Goal: Use online tool/utility: Utilize a website feature to perform a specific function

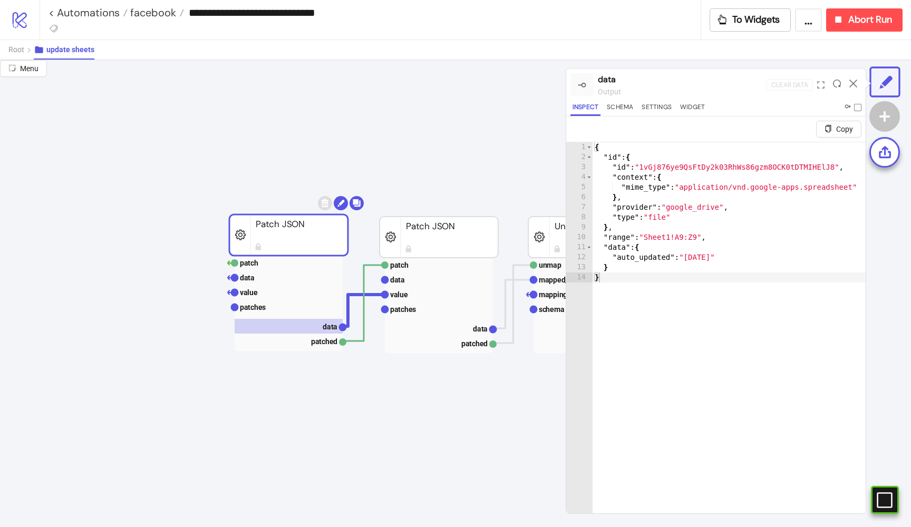
scroll to position [23, 114]
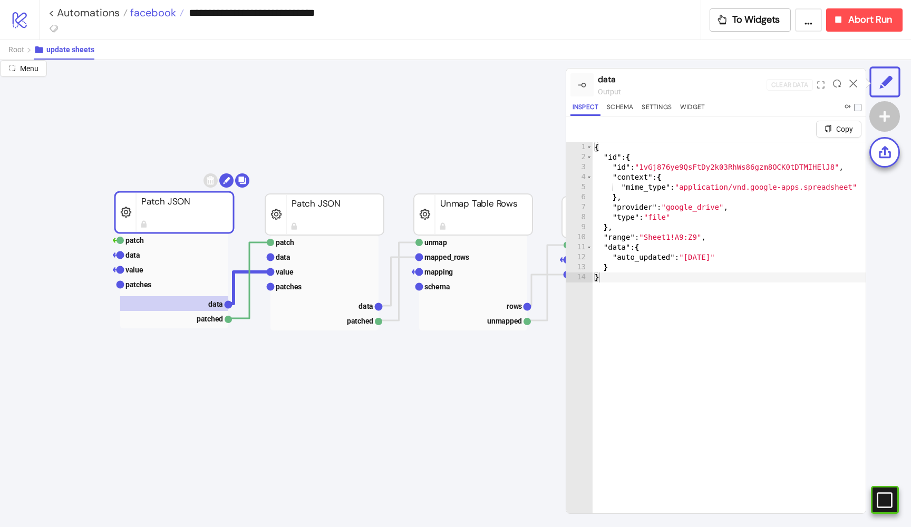
click at [145, 12] on span "facebook" at bounding box center [152, 13] width 49 height 14
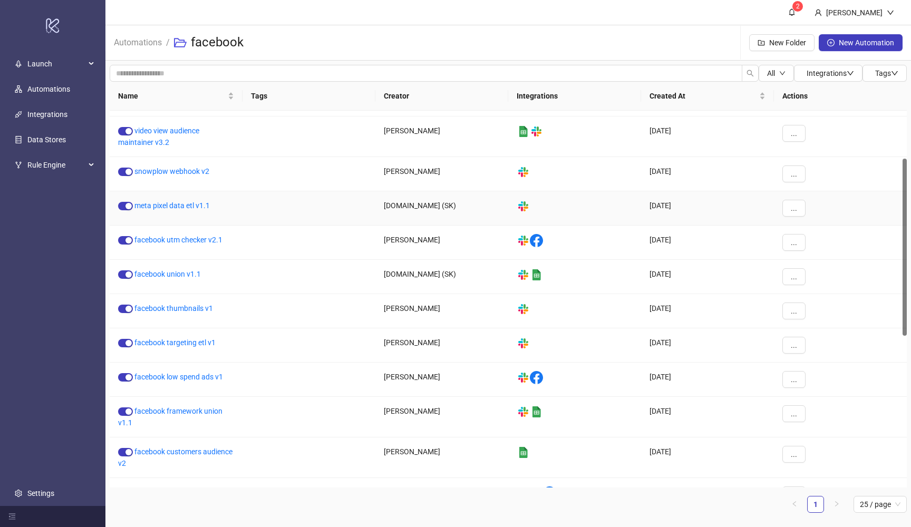
scroll to position [102, 0]
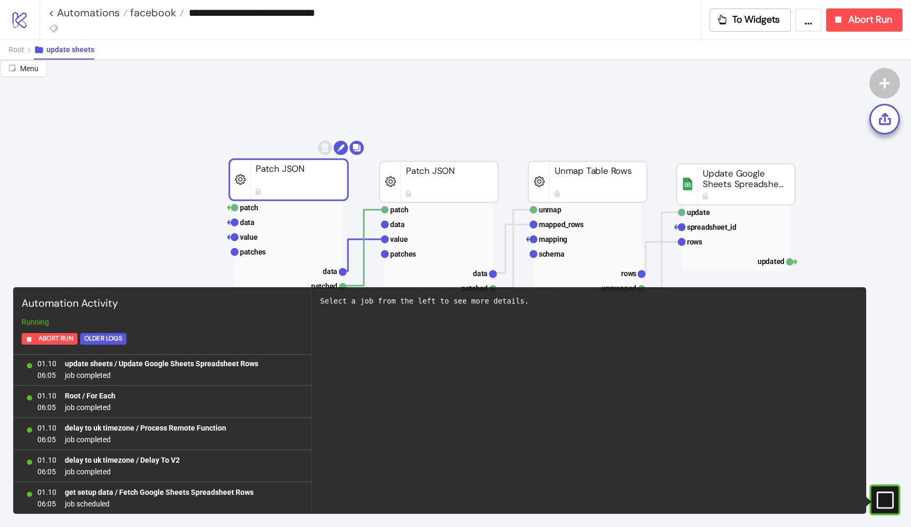
scroll to position [66, 0]
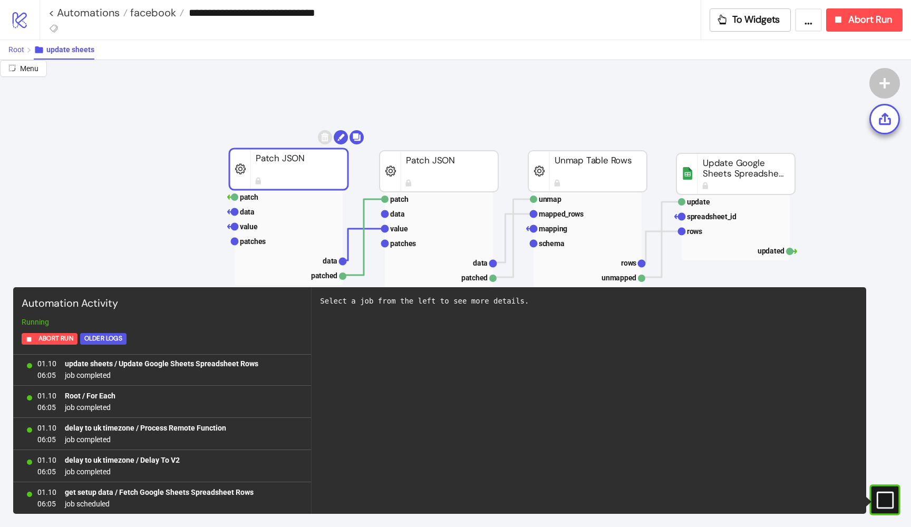
click at [14, 50] on span "Root" at bounding box center [16, 49] width 16 height 8
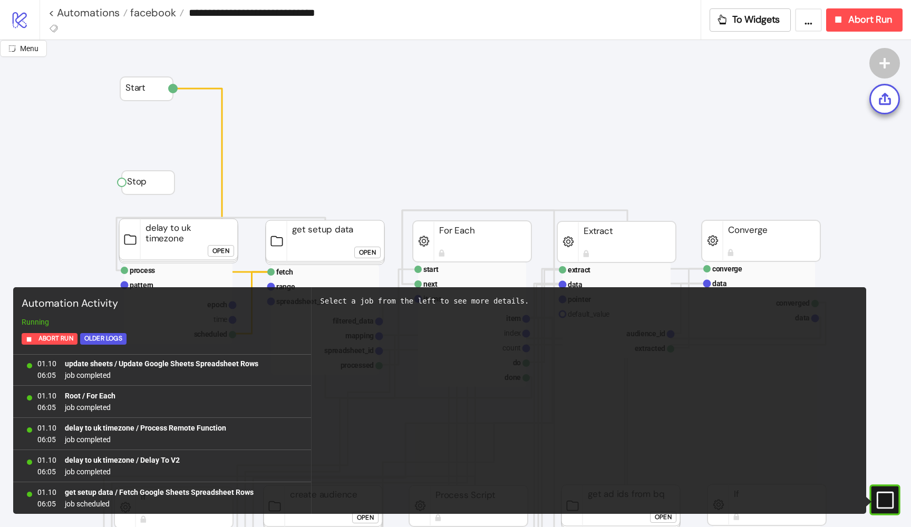
click at [892, 497] on icon at bounding box center [885, 500] width 17 height 17
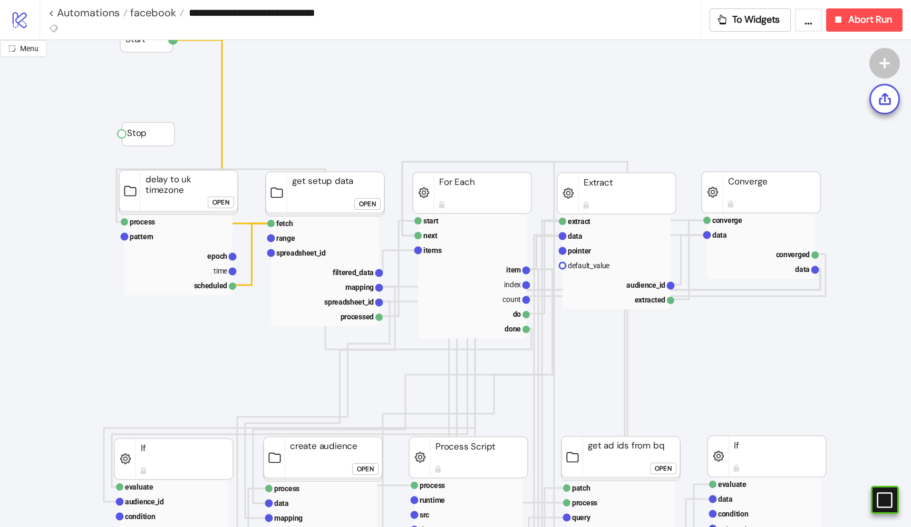
scroll to position [118, 0]
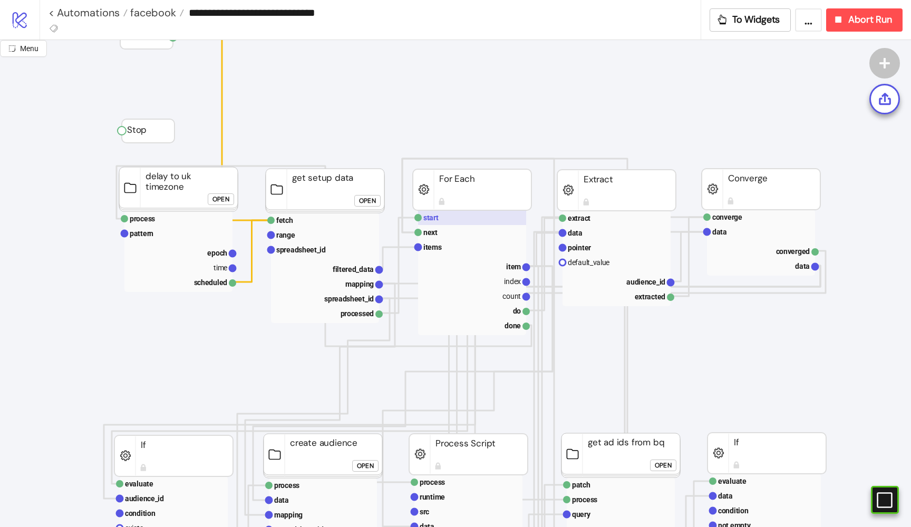
click at [431, 213] on rect at bounding box center [472, 217] width 108 height 15
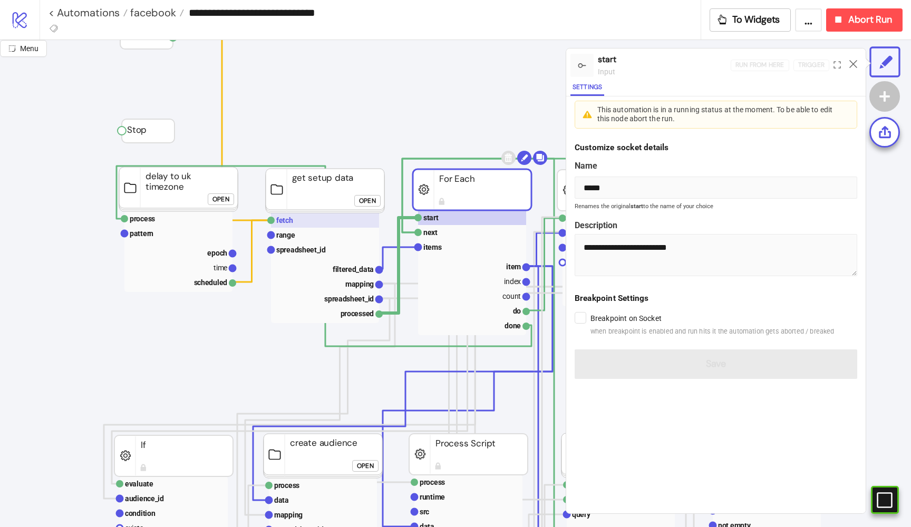
click at [317, 226] on rect at bounding box center [325, 220] width 108 height 15
type input "*****"
type textarea "**********"
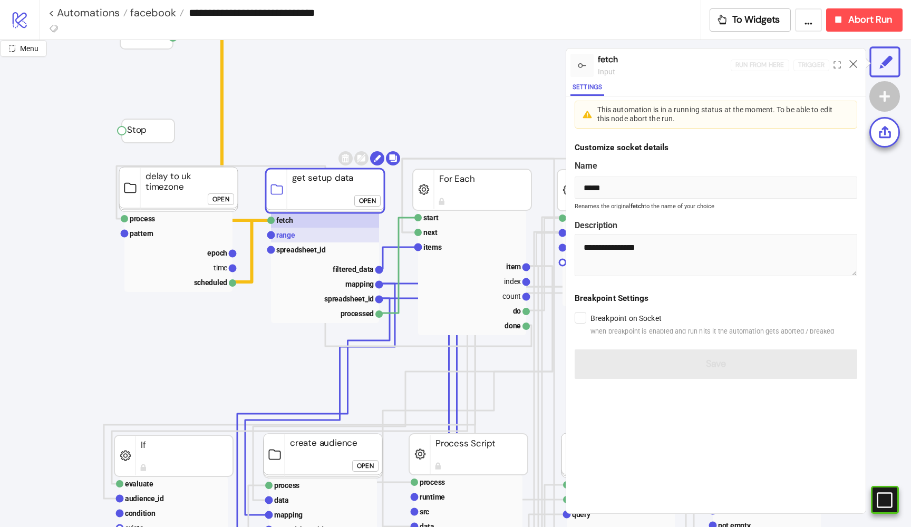
click at [308, 233] on rect at bounding box center [325, 235] width 108 height 15
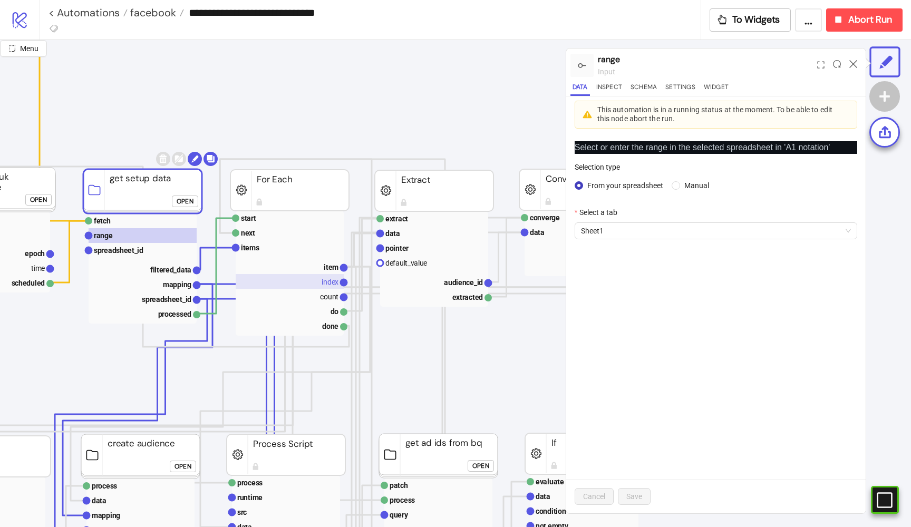
scroll to position [117, 204]
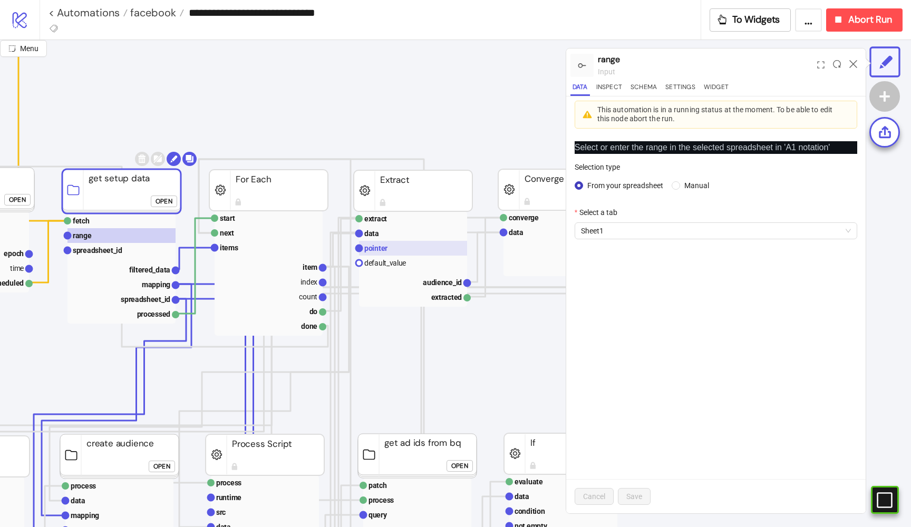
click at [386, 243] on rect at bounding box center [413, 248] width 108 height 15
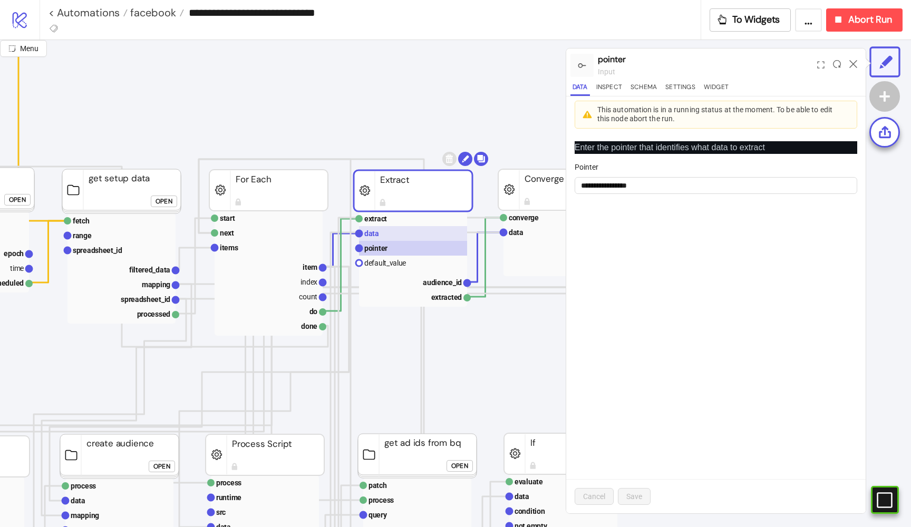
click at [381, 231] on rect at bounding box center [413, 233] width 108 height 15
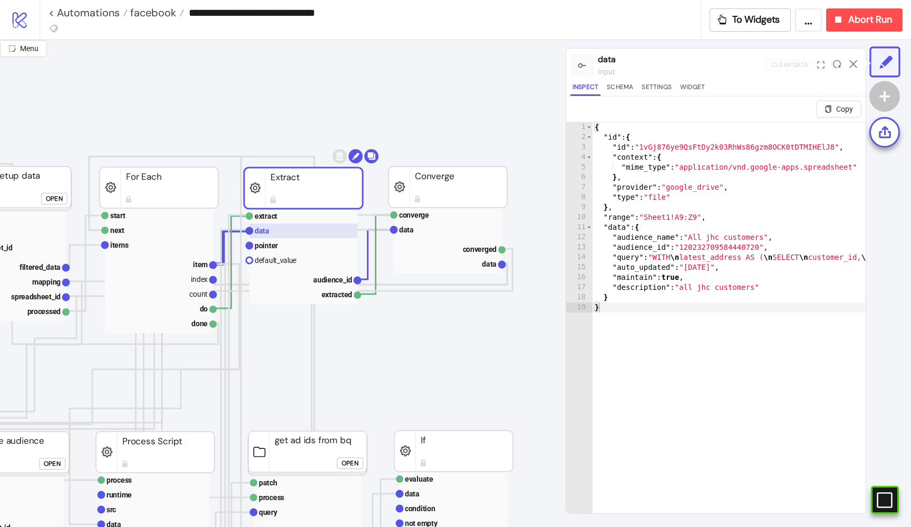
scroll to position [124, 347]
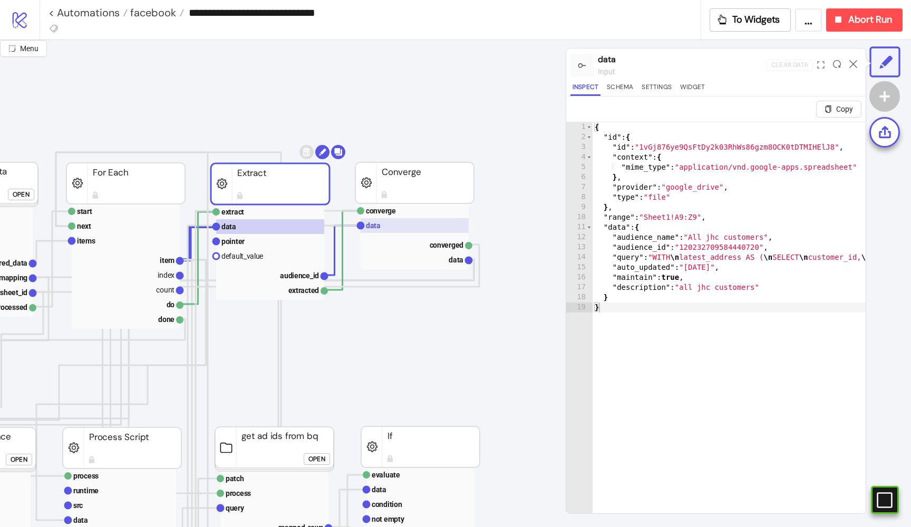
click at [430, 229] on rect at bounding box center [415, 225] width 108 height 15
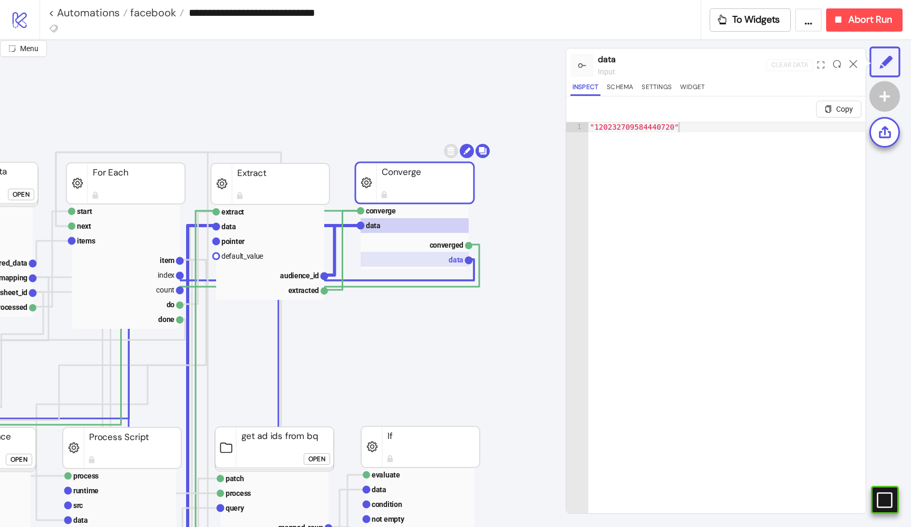
click at [445, 257] on rect at bounding box center [415, 259] width 108 height 15
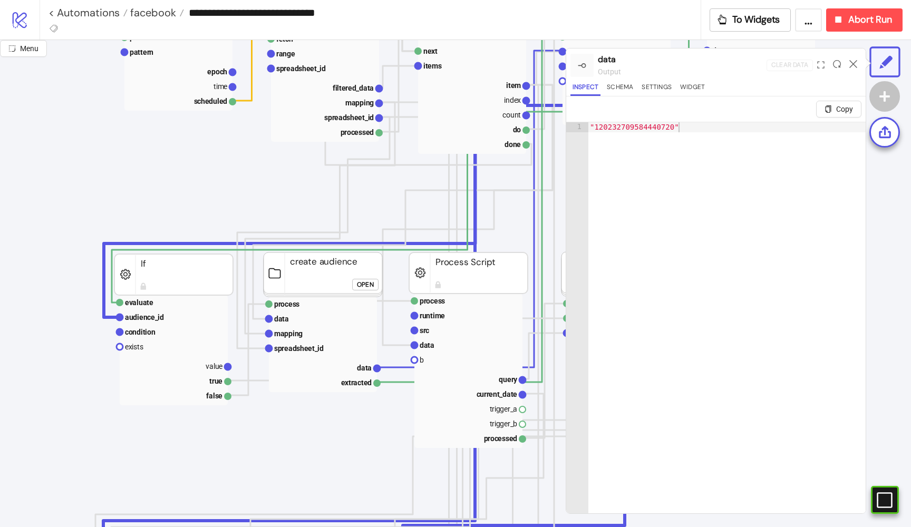
scroll to position [299, 0]
click at [172, 319] on rect at bounding box center [174, 317] width 108 height 15
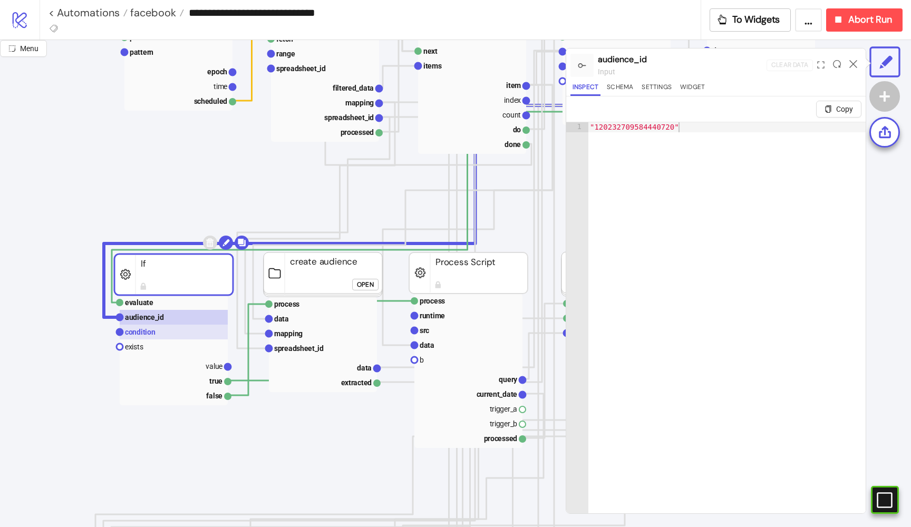
click at [171, 330] on rect at bounding box center [174, 332] width 108 height 15
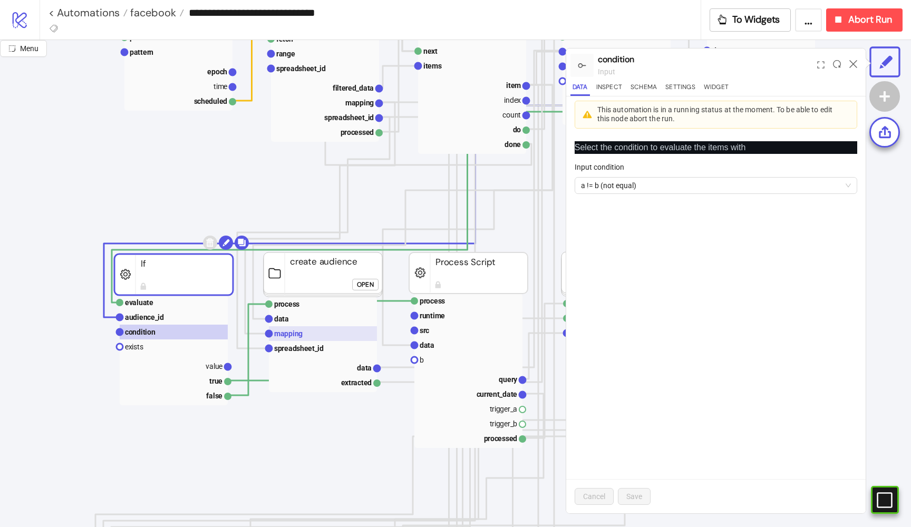
click at [279, 328] on rect at bounding box center [323, 334] width 108 height 15
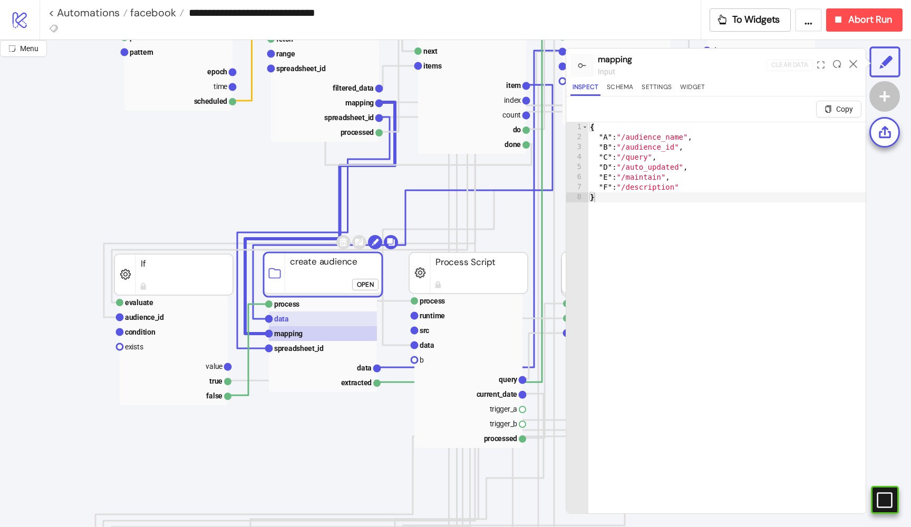
click at [283, 315] on text "data" at bounding box center [281, 319] width 15 height 8
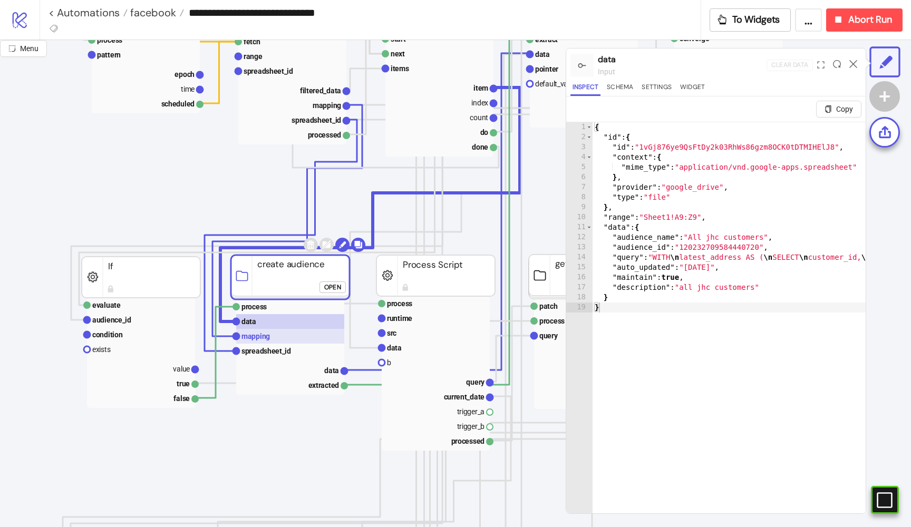
scroll to position [296, 45]
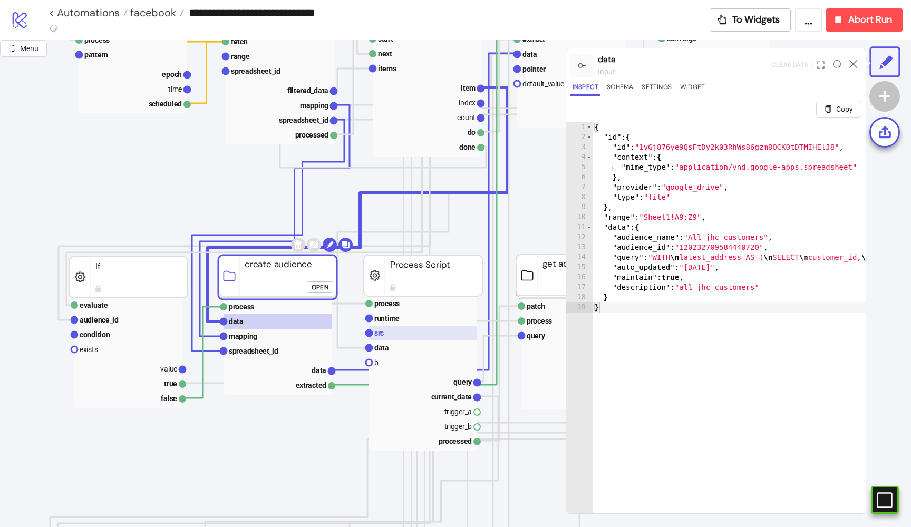
click at [384, 330] on text "src" at bounding box center [379, 333] width 9 height 8
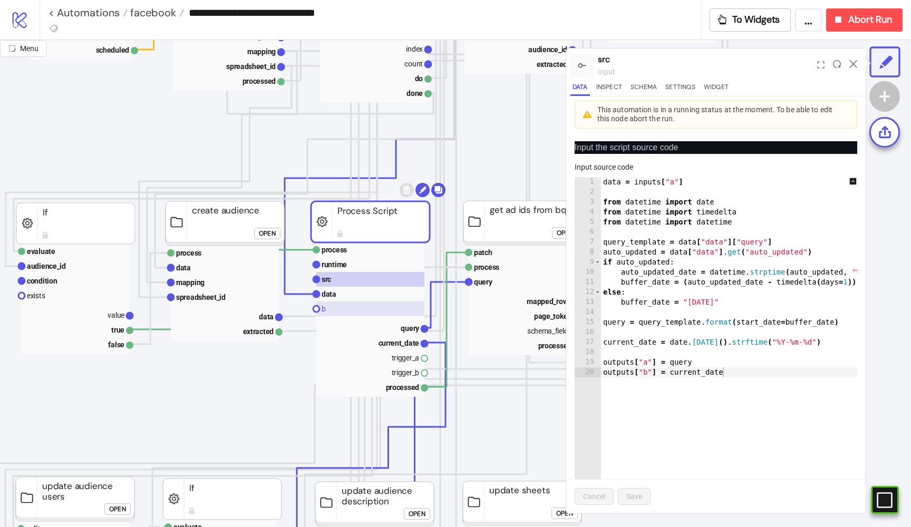
scroll to position [367, 100]
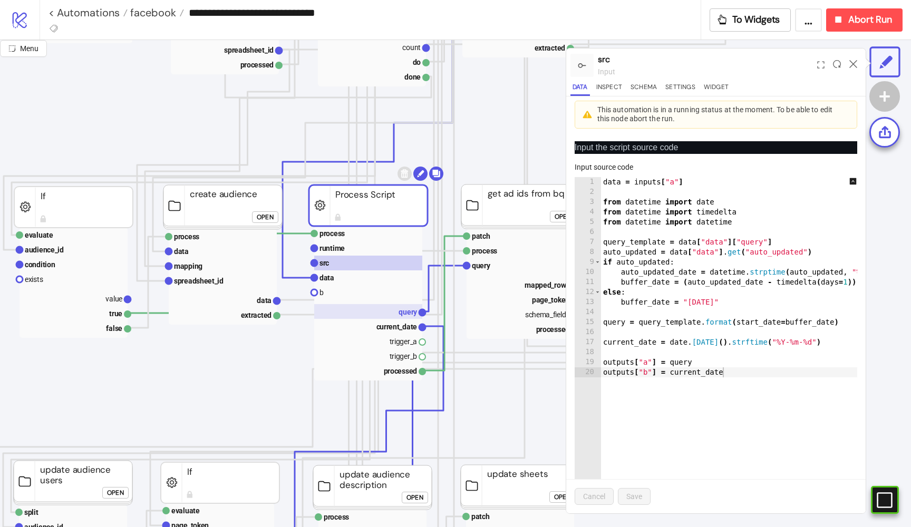
click at [405, 313] on text "query" at bounding box center [408, 312] width 19 height 8
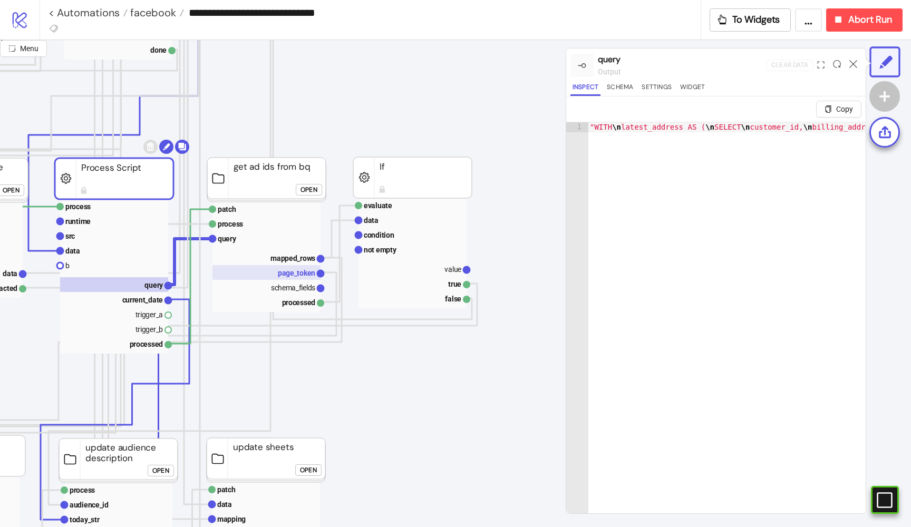
scroll to position [407, 344]
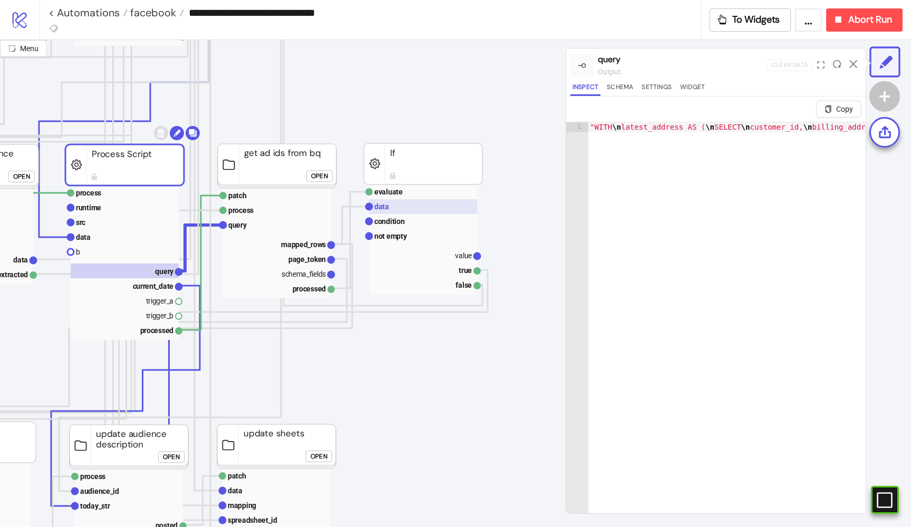
click at [395, 212] on rect at bounding box center [423, 206] width 108 height 15
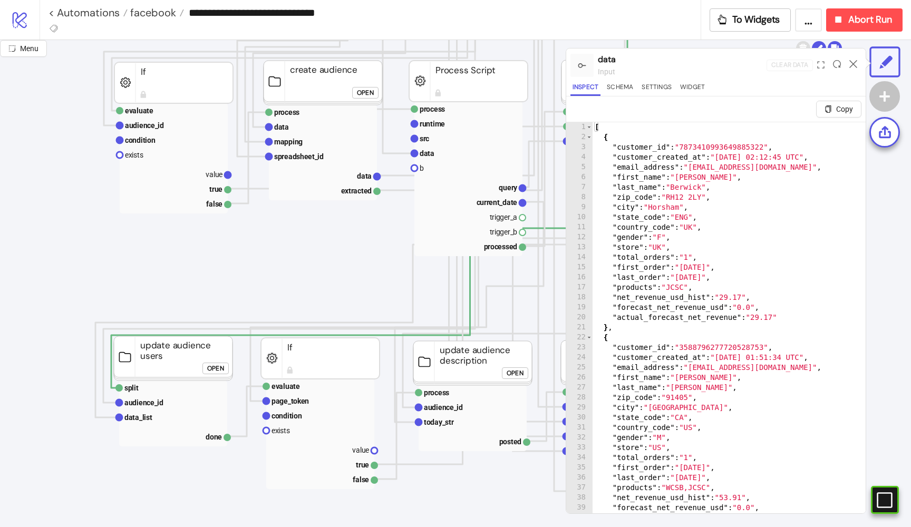
scroll to position [0, 0]
click at [156, 401] on text "audience_id" at bounding box center [143, 403] width 39 height 8
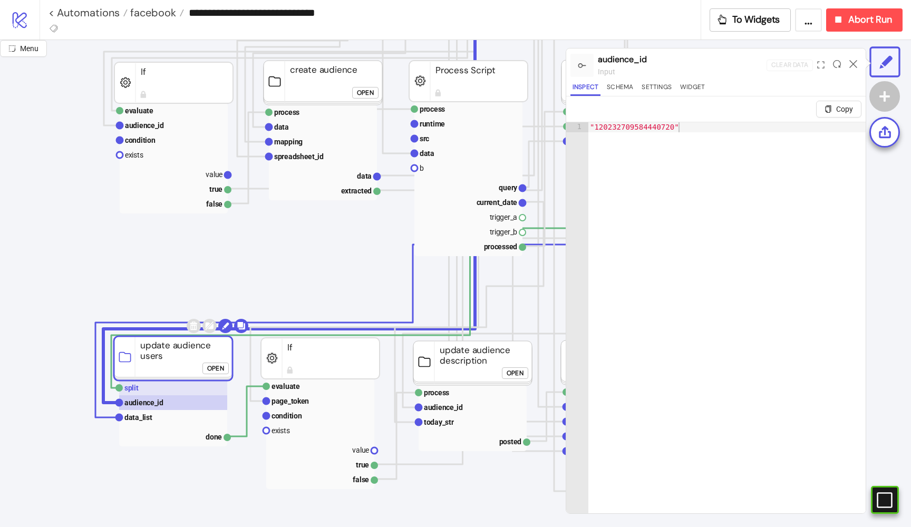
click at [151, 391] on rect at bounding box center [173, 388] width 108 height 15
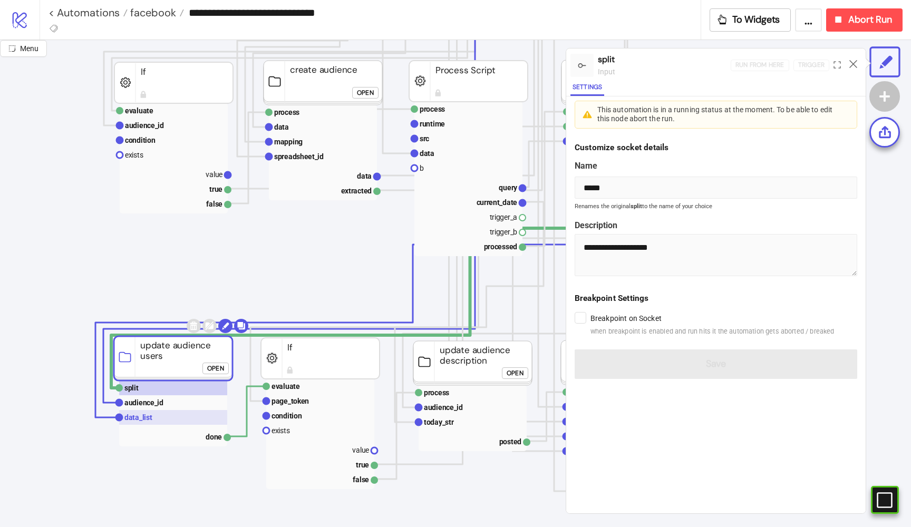
click at [149, 411] on rect at bounding box center [173, 417] width 108 height 15
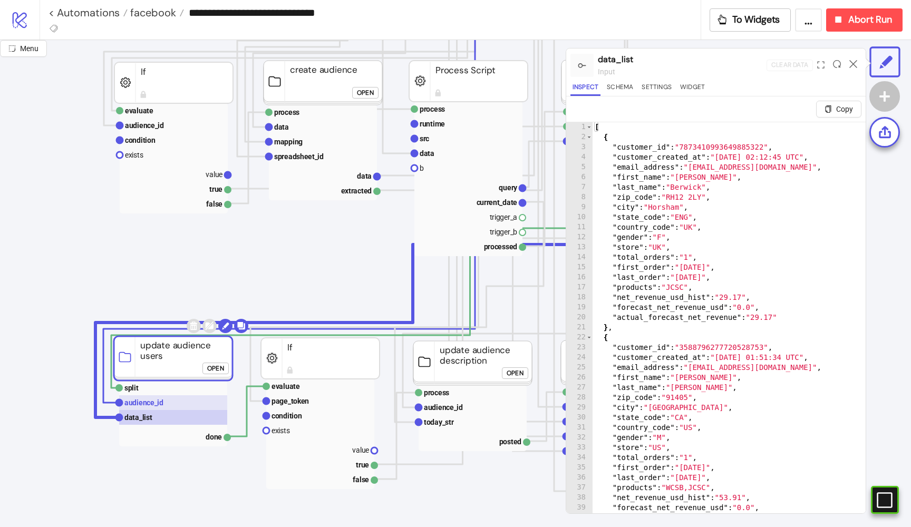
click at [150, 407] on text "audience_id" at bounding box center [143, 403] width 39 height 8
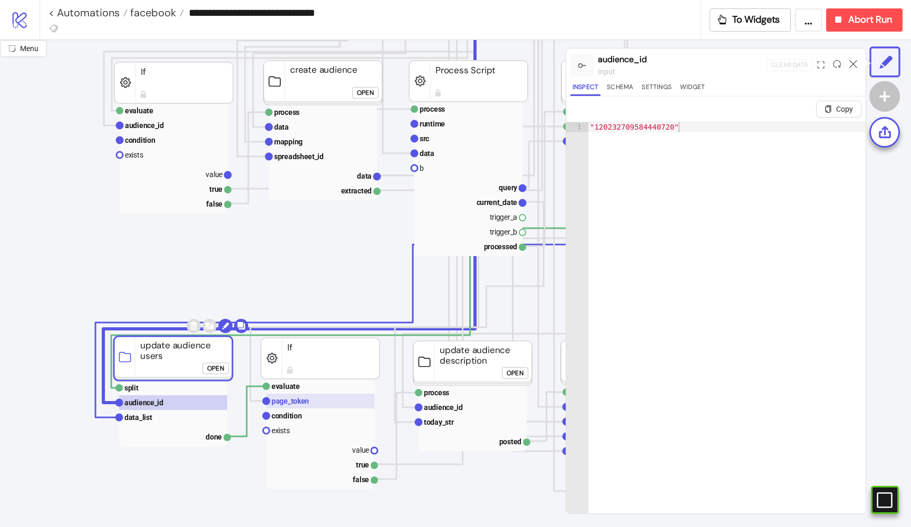
click at [283, 400] on text "page_token" at bounding box center [290, 401] width 37 height 8
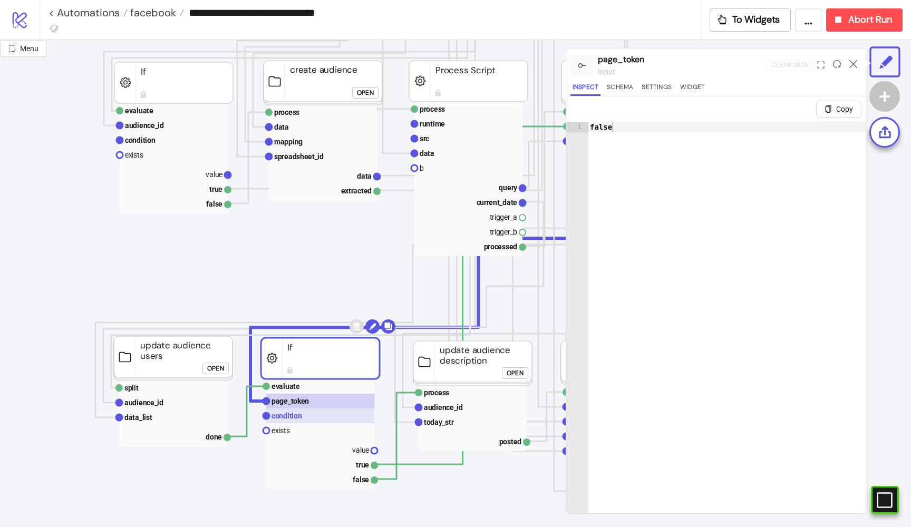
click at [282, 409] on rect at bounding box center [320, 416] width 108 height 15
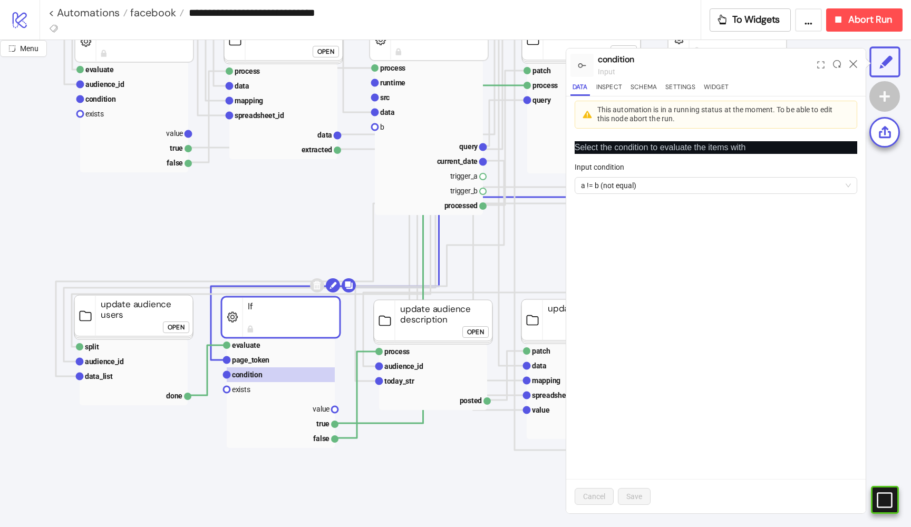
scroll to position [533, 40]
click at [172, 324] on div "Open" at bounding box center [175, 327] width 17 height 12
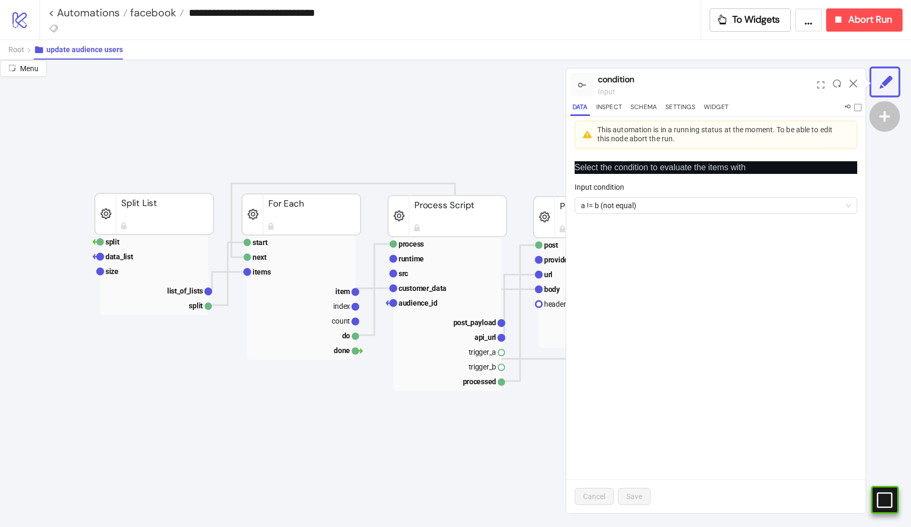
scroll to position [60, 383]
click at [406, 268] on rect at bounding box center [448, 273] width 108 height 15
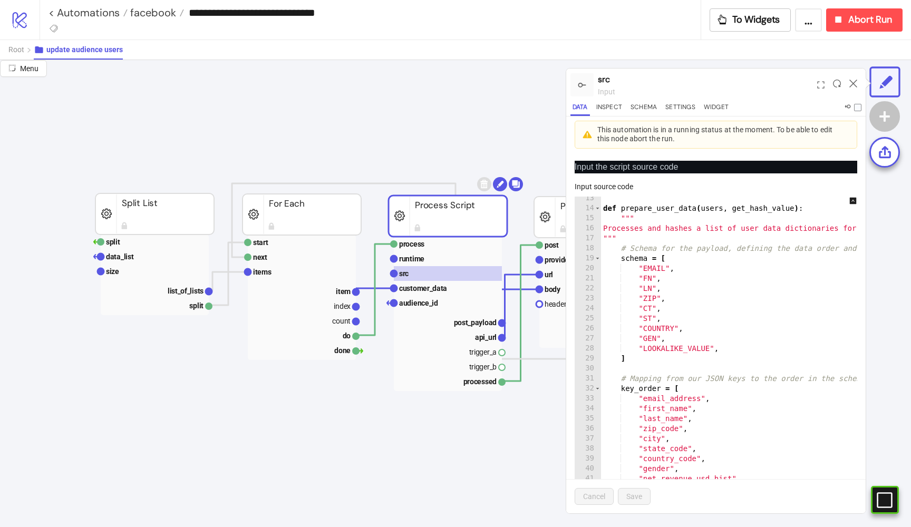
scroll to position [0, 0]
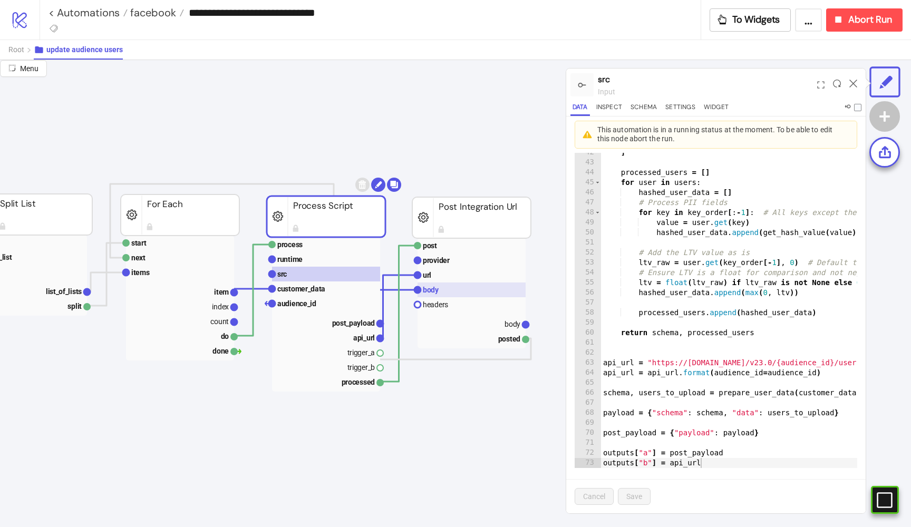
click at [430, 284] on rect at bounding box center [472, 290] width 108 height 15
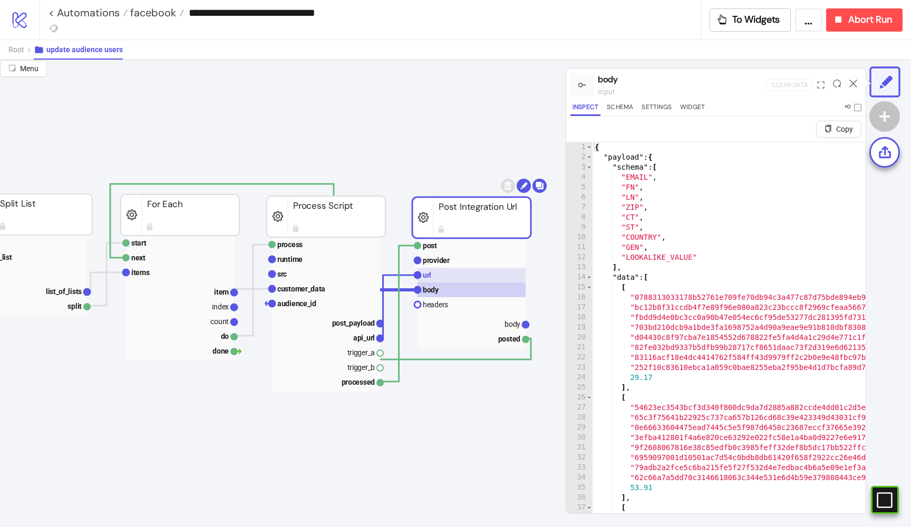
click at [433, 272] on rect at bounding box center [472, 275] width 108 height 15
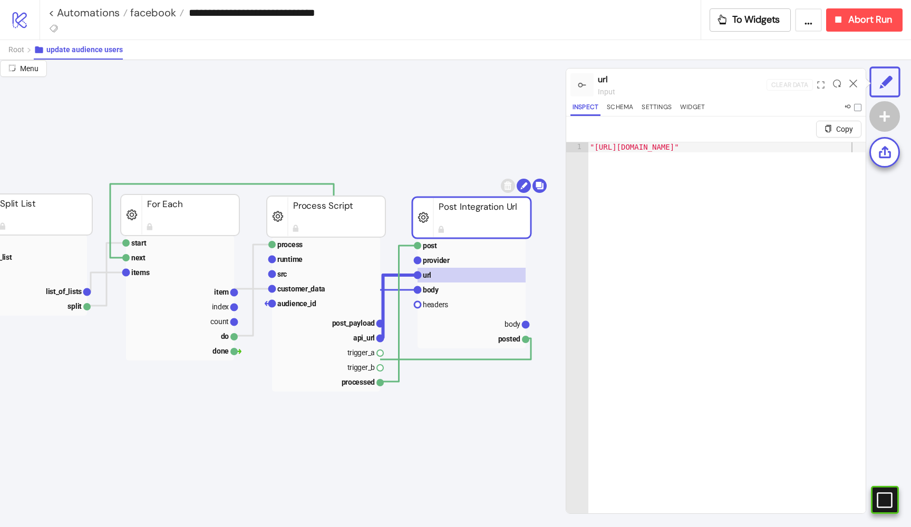
type textarea "**********"
drag, startPoint x: 821, startPoint y: 148, endPoint x: 741, endPoint y: 147, distance: 80.2
click at [741, 147] on div ""[URL][DOMAIN_NAME]"" at bounding box center [727, 351] width 278 height 418
click at [19, 55] on button "Root" at bounding box center [20, 50] width 25 height 20
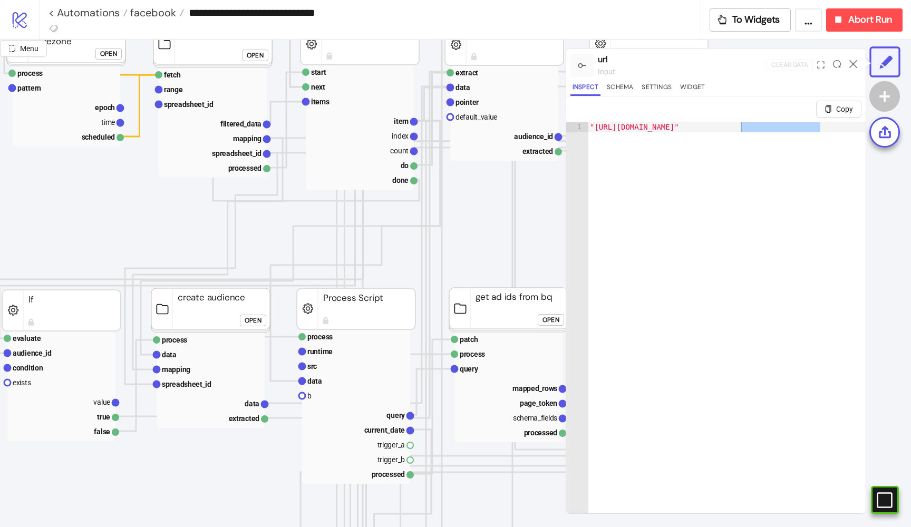
scroll to position [325, 112]
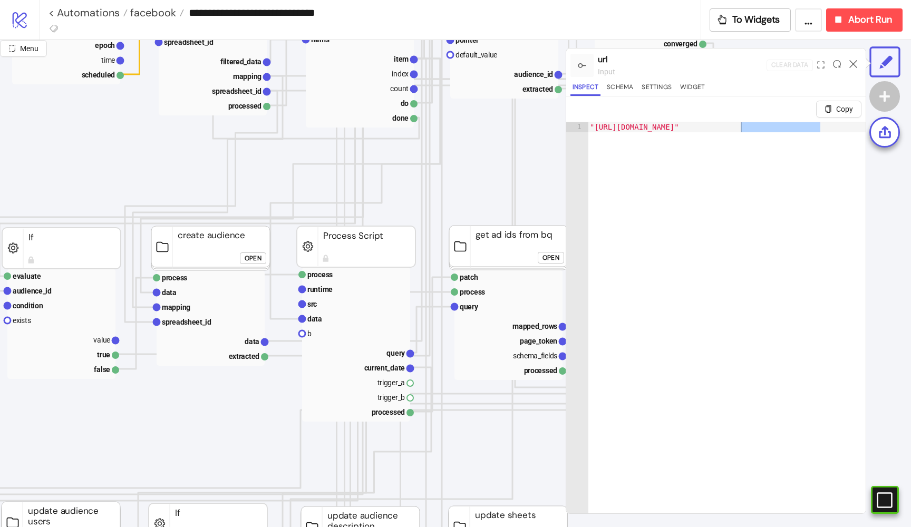
click at [258, 255] on div "Open" at bounding box center [253, 259] width 17 height 12
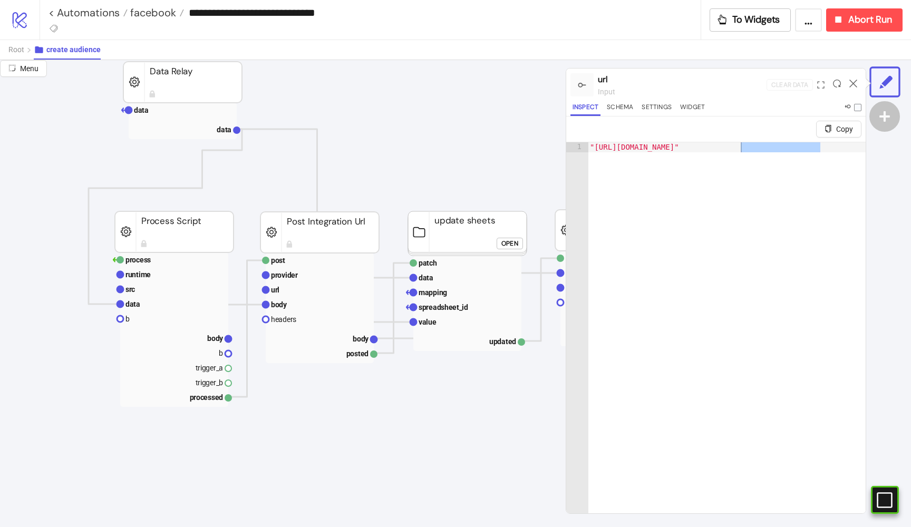
scroll to position [354, 0]
click at [156, 291] on rect at bounding box center [174, 289] width 108 height 15
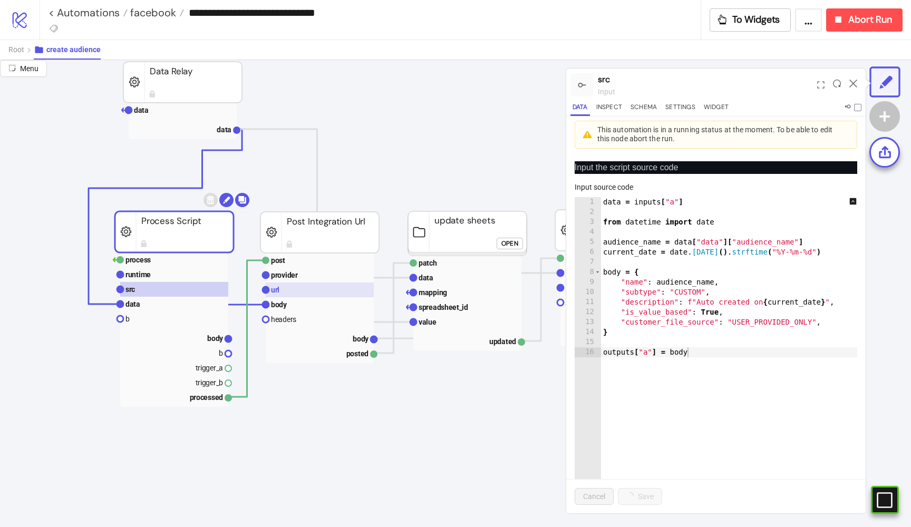
click at [293, 290] on rect at bounding box center [320, 290] width 108 height 15
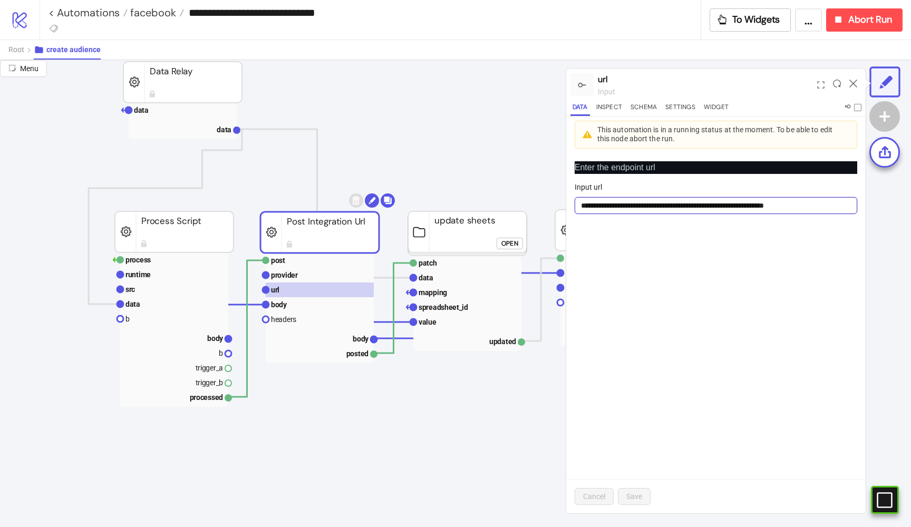
drag, startPoint x: 775, startPoint y: 206, endPoint x: 741, endPoint y: 204, distance: 34.3
click at [741, 204] on input "**********" at bounding box center [716, 205] width 283 height 17
drag, startPoint x: 778, startPoint y: 204, endPoint x: 696, endPoint y: 203, distance: 81.8
click at [696, 203] on input "**********" at bounding box center [716, 205] width 283 height 17
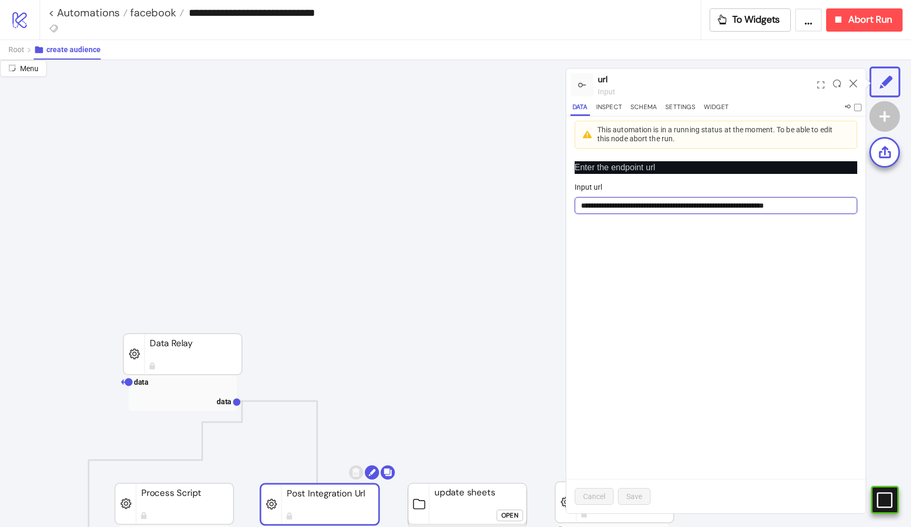
scroll to position [78, 0]
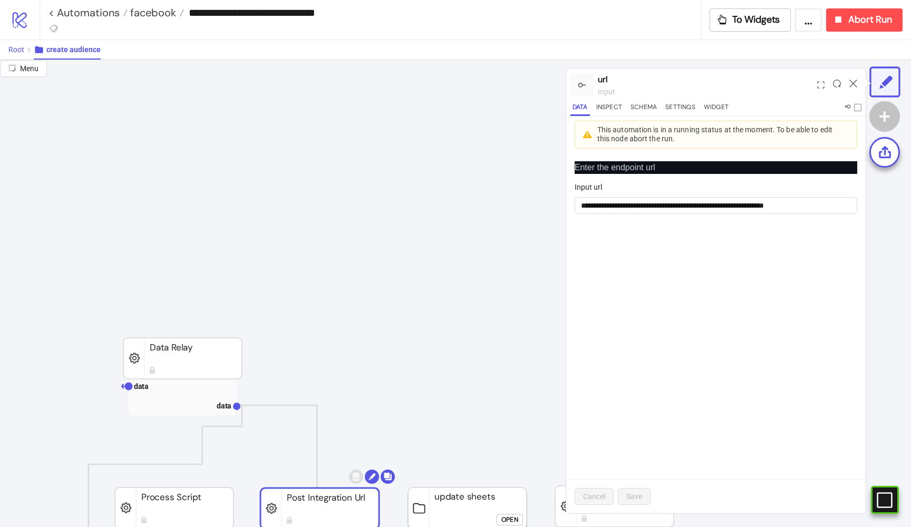
click at [18, 49] on span "Root" at bounding box center [16, 49] width 16 height 8
